Goal: Information Seeking & Learning: Learn about a topic

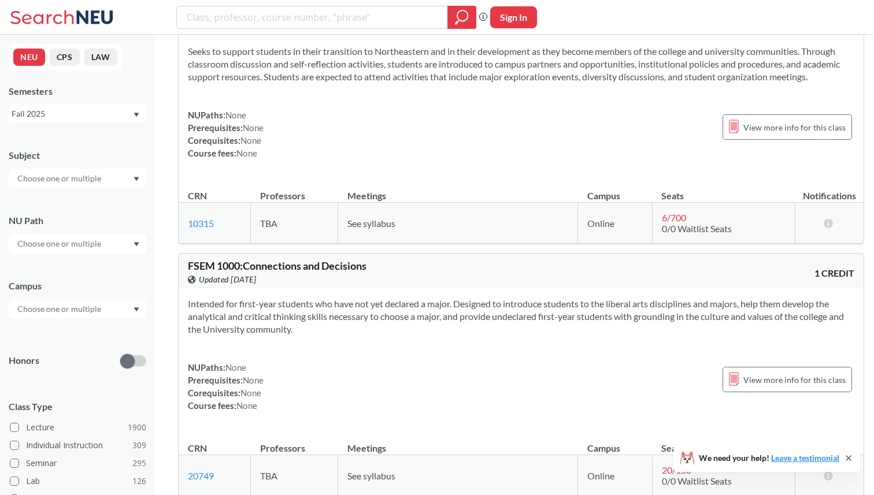
scroll to position [8973, 0]
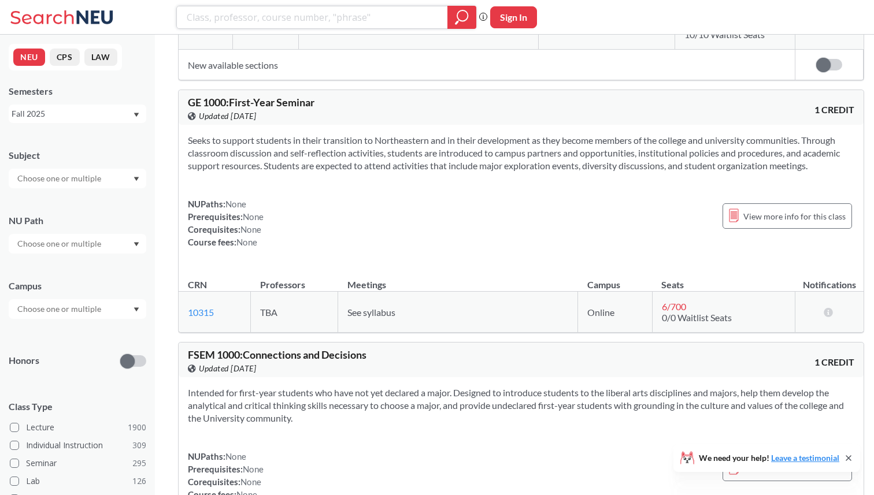
click at [327, 16] on input "search" at bounding box center [313, 18] width 254 height 20
type input "cs 3000"
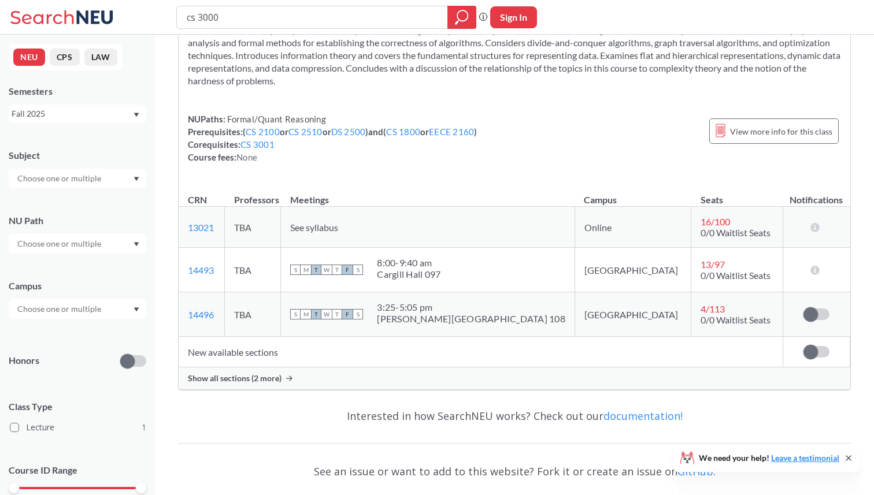
scroll to position [75, 0]
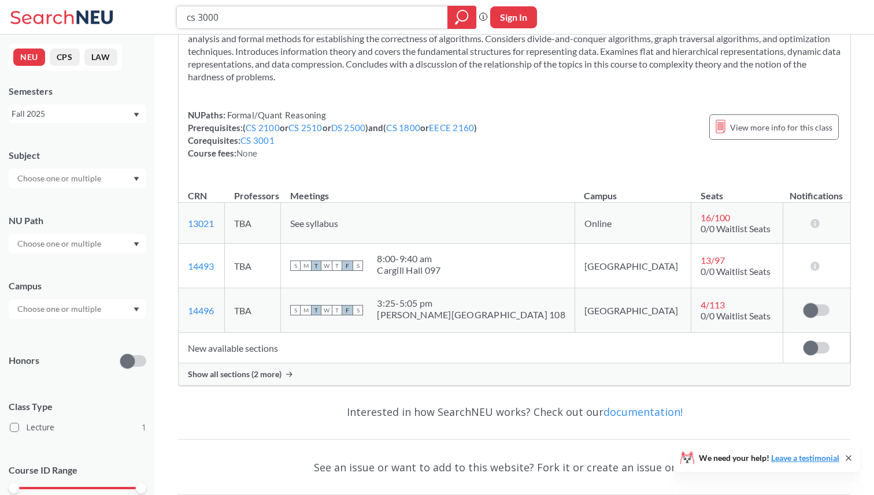
click at [371, 18] on input "cs 3000" at bounding box center [313, 18] width 254 height 20
type input "3"
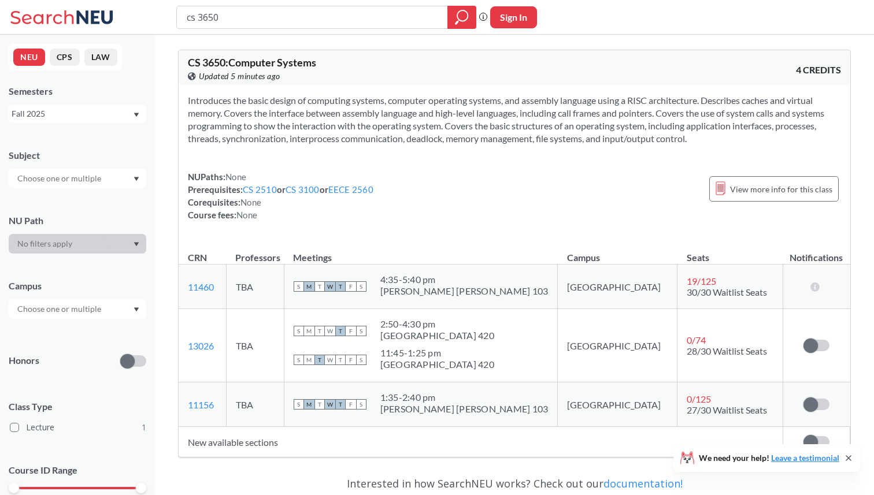
click at [468, 4] on div "cs 3650 Phrase search guarantees the exact search appears in the results. Ex. I…" at bounding box center [437, 17] width 874 height 35
click at [468, 12] on icon "magnifying glass" at bounding box center [462, 17] width 14 height 16
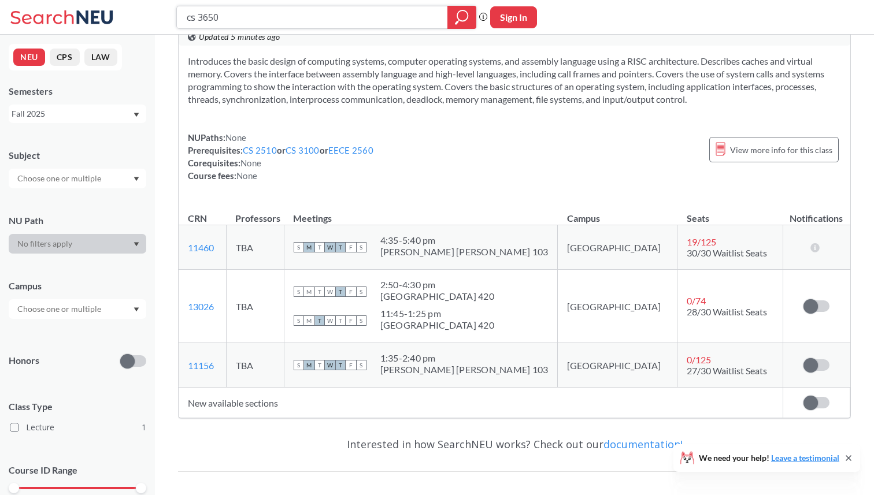
scroll to position [49, 0]
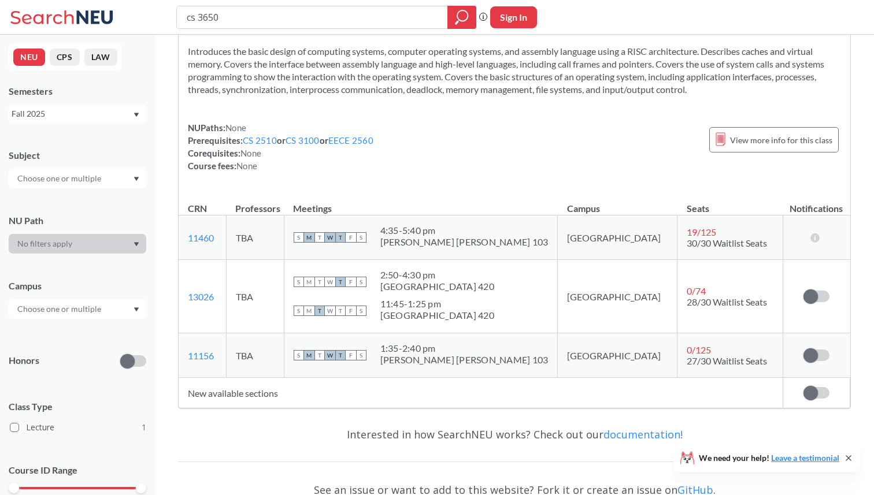
click at [229, 404] on td "New available sections" at bounding box center [481, 393] width 604 height 31
click at [246, 398] on td "New available sections" at bounding box center [481, 393] width 604 height 31
click at [250, 397] on td "New available sections" at bounding box center [481, 393] width 604 height 31
click at [260, 397] on td "New available sections" at bounding box center [481, 393] width 604 height 31
click at [271, 393] on td "New available sections" at bounding box center [481, 393] width 604 height 31
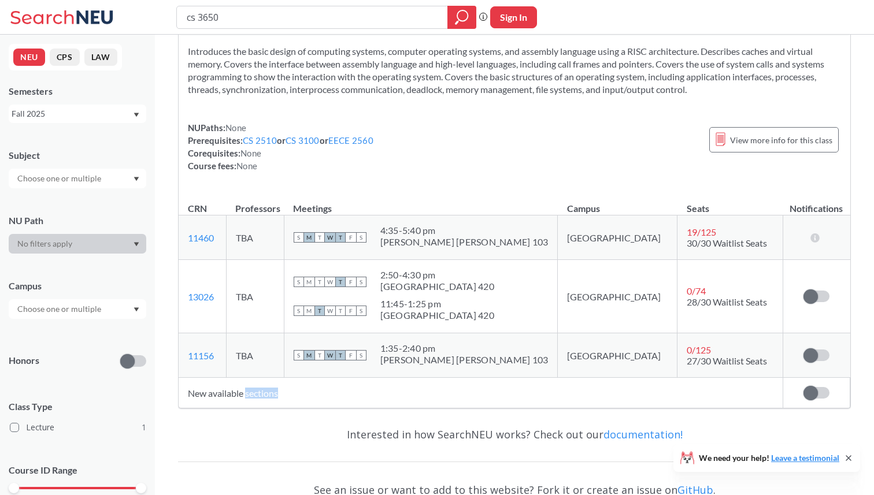
click at [271, 393] on td "New available sections" at bounding box center [481, 393] width 604 height 31
click at [584, 407] on td "New available sections" at bounding box center [481, 393] width 604 height 31
click at [324, 24] on input "cs 3650" at bounding box center [313, 18] width 254 height 20
paste input "CS 3520"
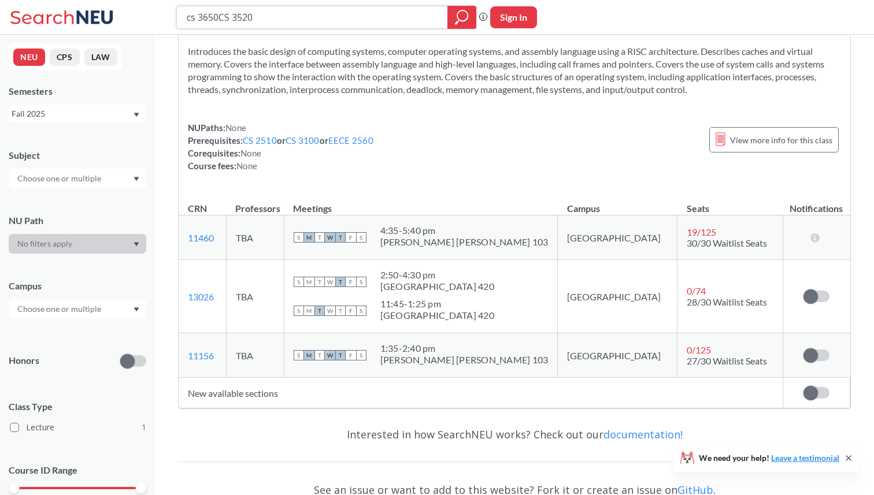
type input "cs 3650CS 352"
paste input "CS 3520"
type input "CS 3520"
click at [458, 20] on icon "magnifying glass" at bounding box center [458, 21] width 1 height 2
